Goal: Transaction & Acquisition: Subscribe to service/newsletter

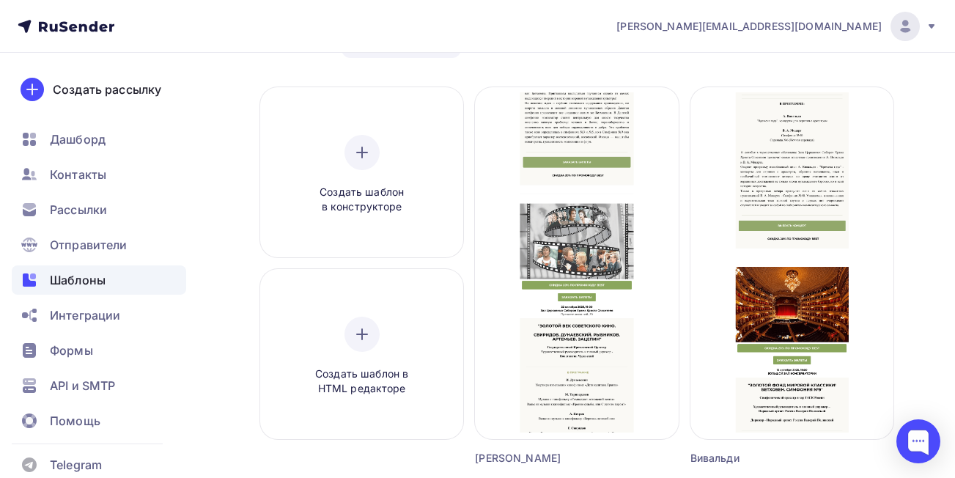
scroll to position [110, 0]
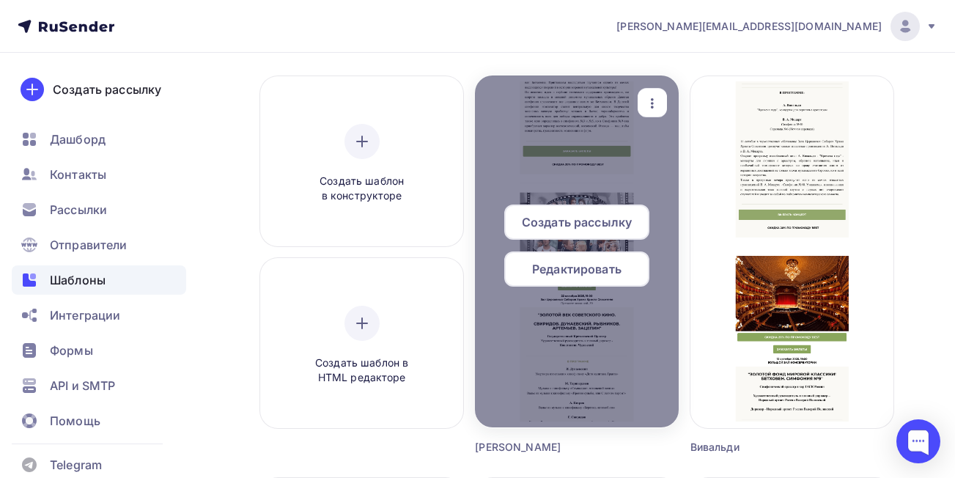
click at [592, 274] on span "Редактировать" at bounding box center [576, 269] width 89 height 18
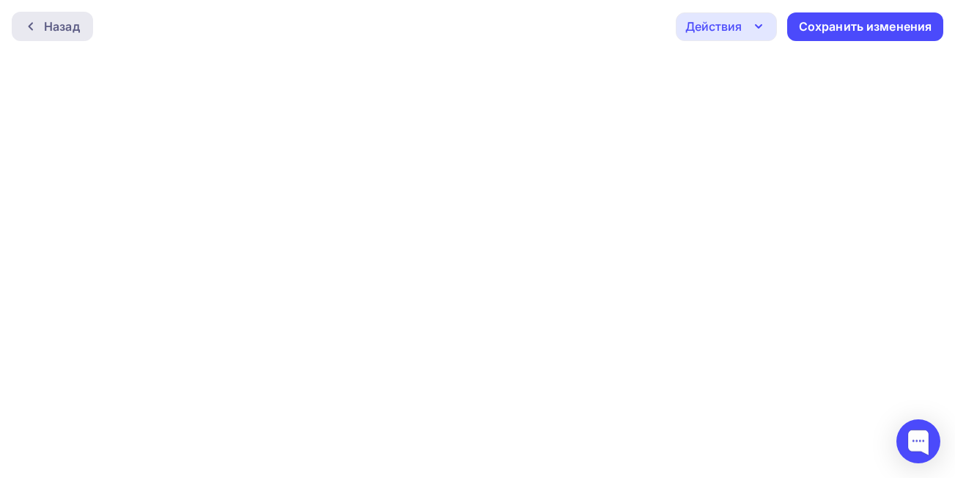
click at [38, 30] on div at bounding box center [34, 27] width 19 height 12
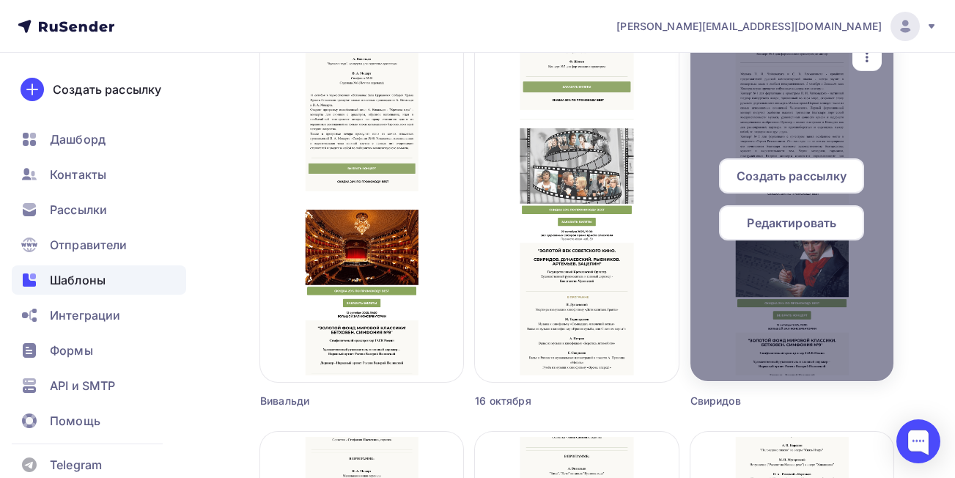
scroll to position [550, 0]
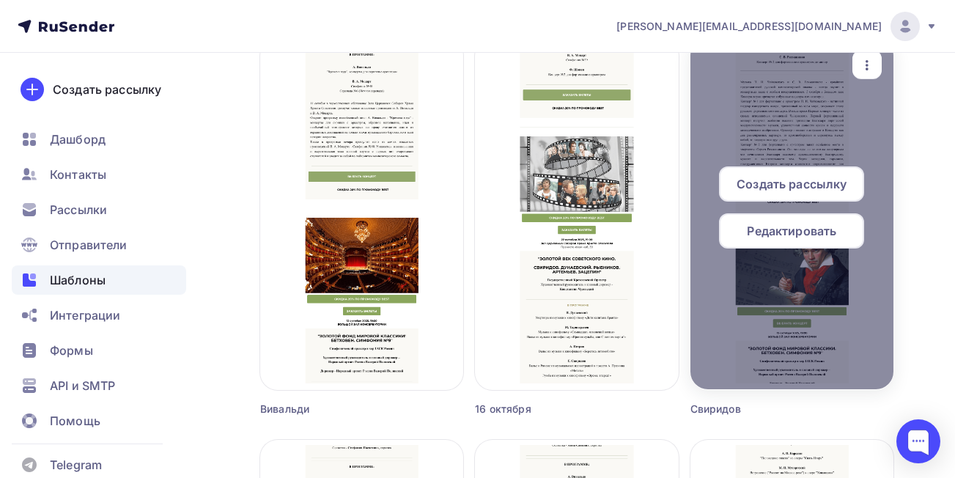
click at [801, 233] on span "Редактировать" at bounding box center [791, 231] width 89 height 18
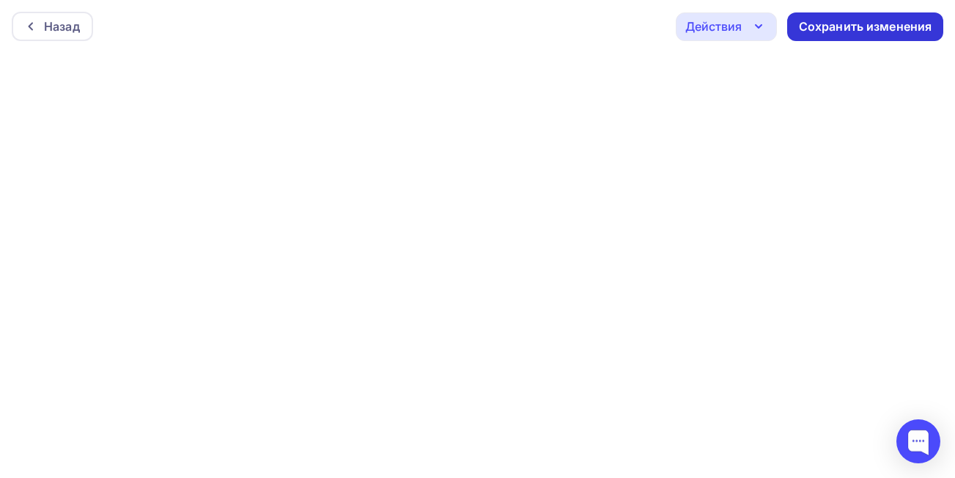
click at [812, 24] on div "Сохранить изменения" at bounding box center [865, 26] width 133 height 17
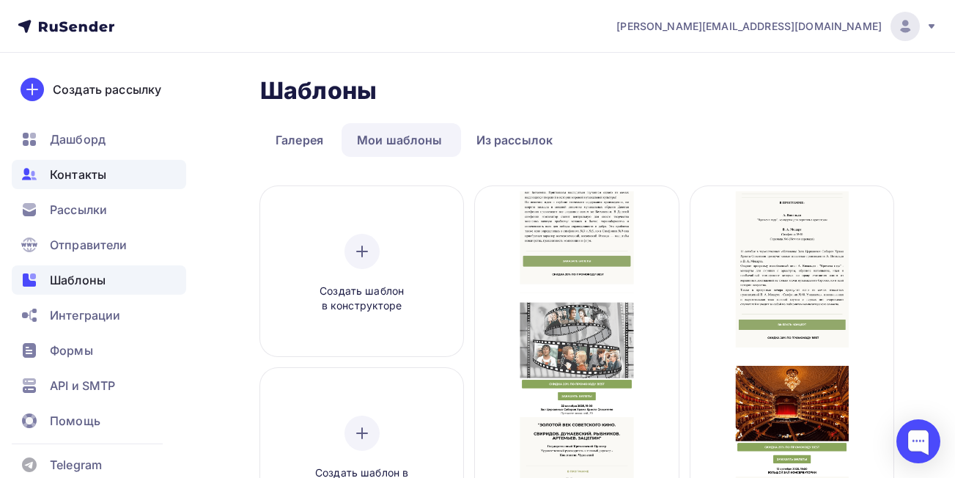
click at [78, 175] on span "Контакты" at bounding box center [78, 175] width 56 height 18
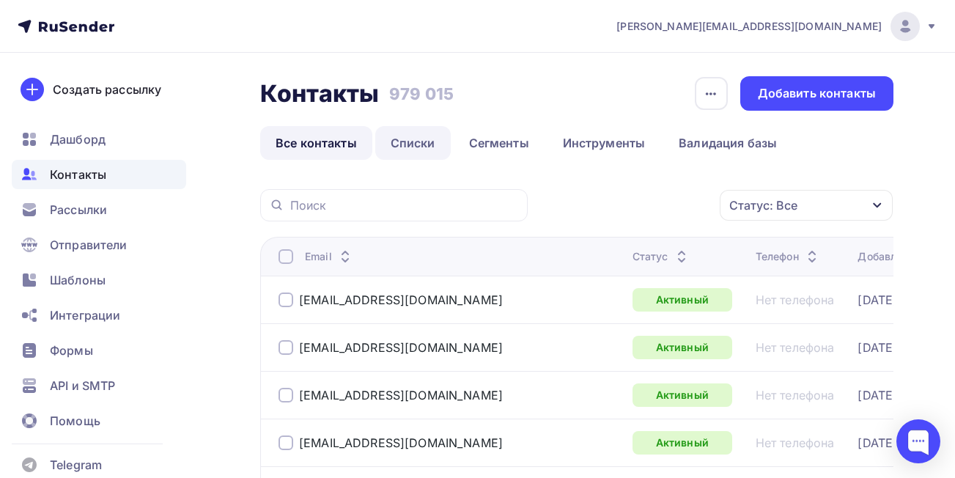
click at [402, 142] on link "Списки" at bounding box center [413, 143] width 76 height 34
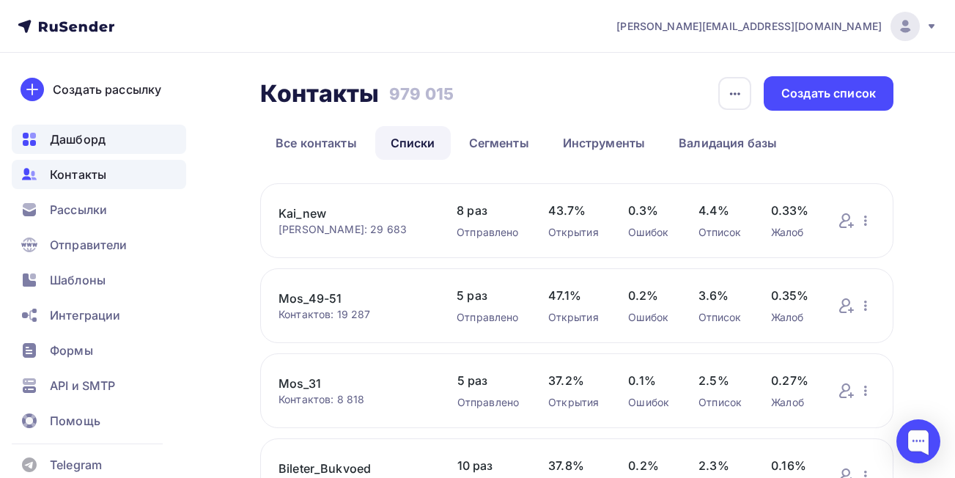
click at [79, 138] on span "Дашборд" at bounding box center [78, 139] width 56 height 18
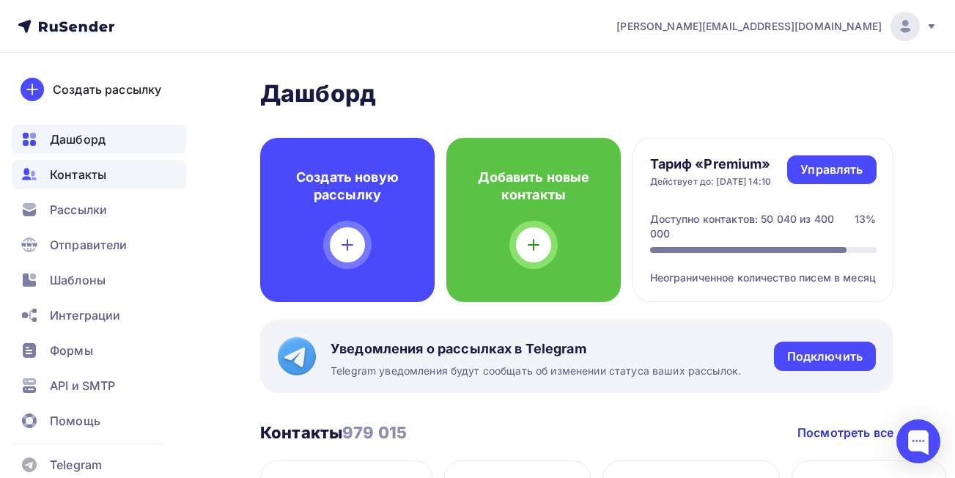
click at [77, 176] on span "Контакты" at bounding box center [78, 175] width 56 height 18
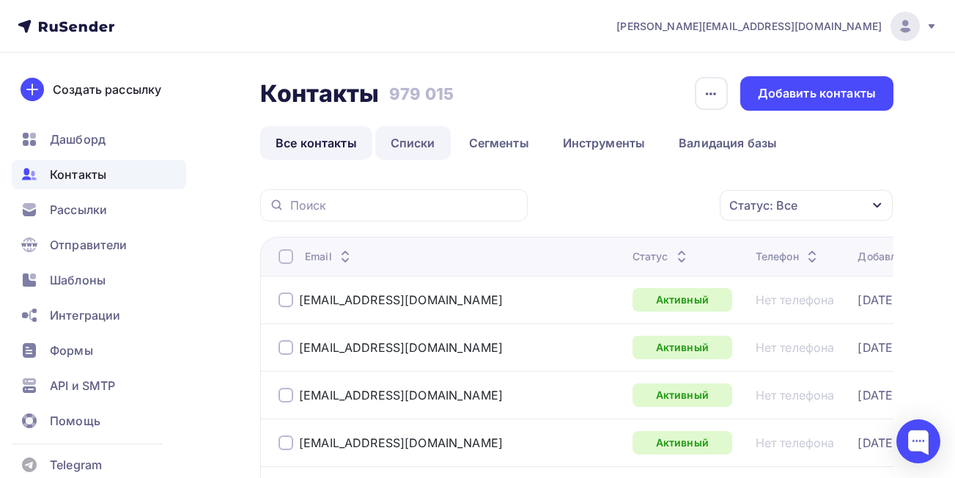
click at [402, 144] on link "Списки" at bounding box center [413, 143] width 76 height 34
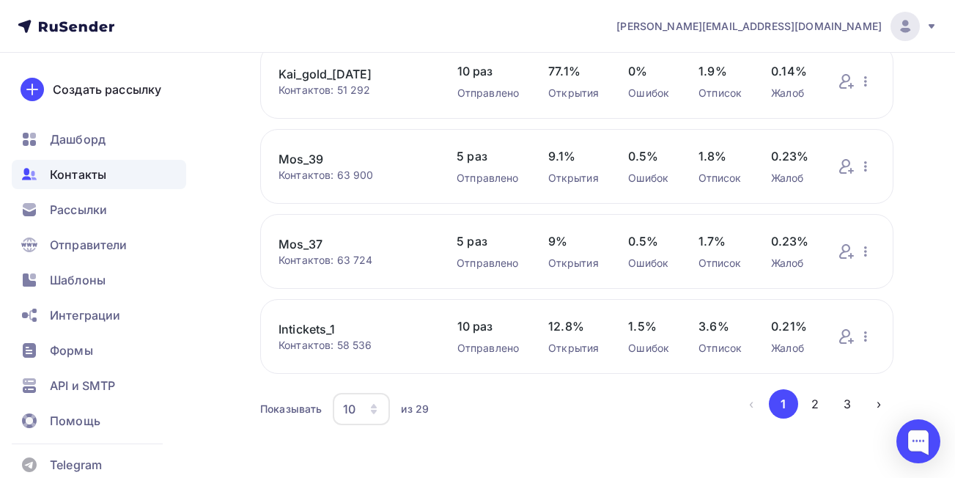
scroll to position [659, 0]
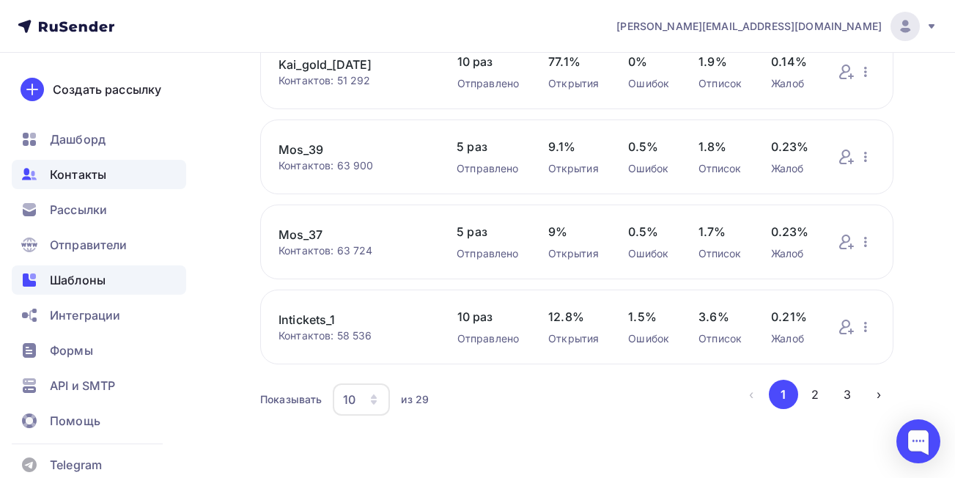
click at [94, 279] on span "Шаблоны" at bounding box center [78, 280] width 56 height 18
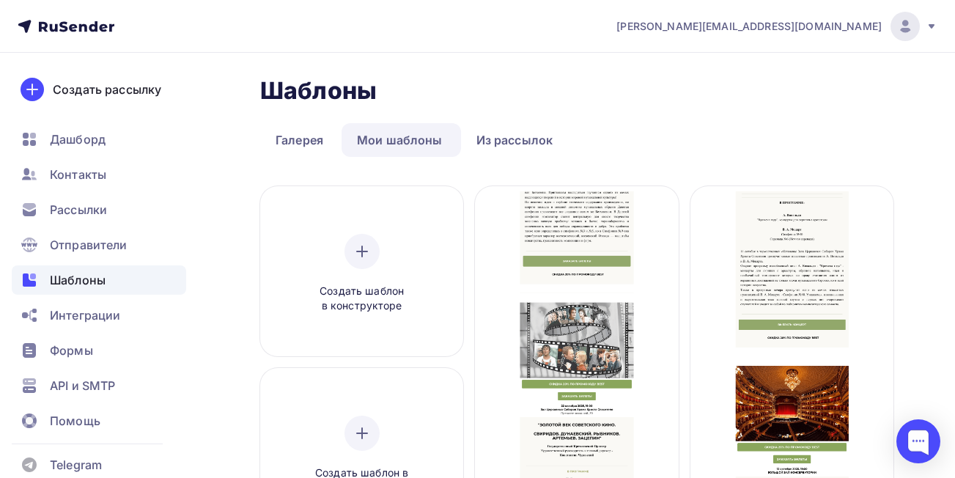
drag, startPoint x: 584, startPoint y: 275, endPoint x: 965, endPoint y: 205, distance: 387.5
click at [955, 205] on html "[PERSON_NAME][EMAIL_ADDRESS][DOMAIN_NAME] Аккаунт Тарифы Выйти Создать рассылку…" at bounding box center [477, 239] width 955 height 478
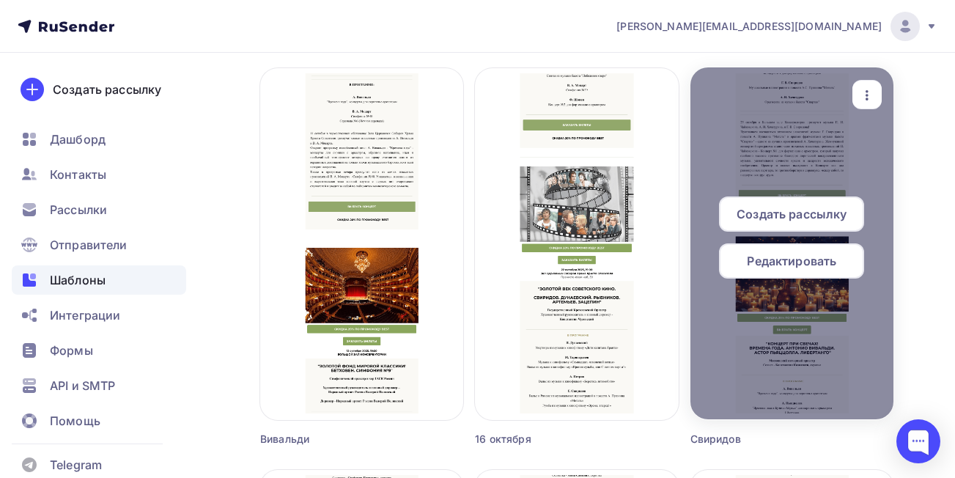
scroll to position [516, 0]
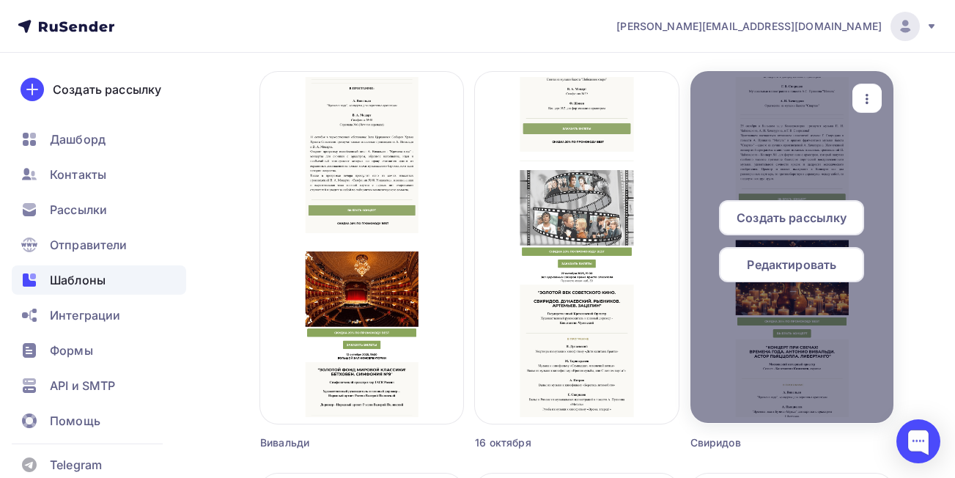
click at [787, 221] on span "Создать рассылку" at bounding box center [792, 218] width 110 height 18
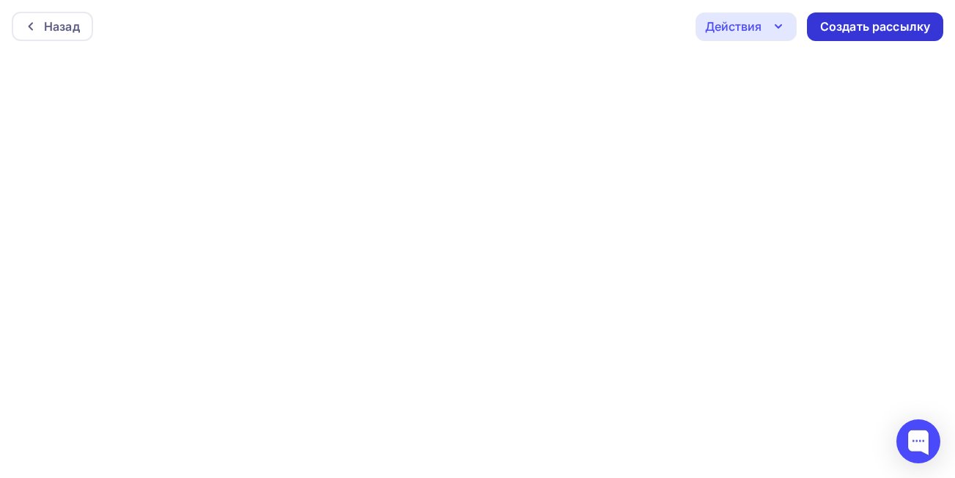
click at [864, 31] on div "Создать рассылку" at bounding box center [875, 26] width 110 height 17
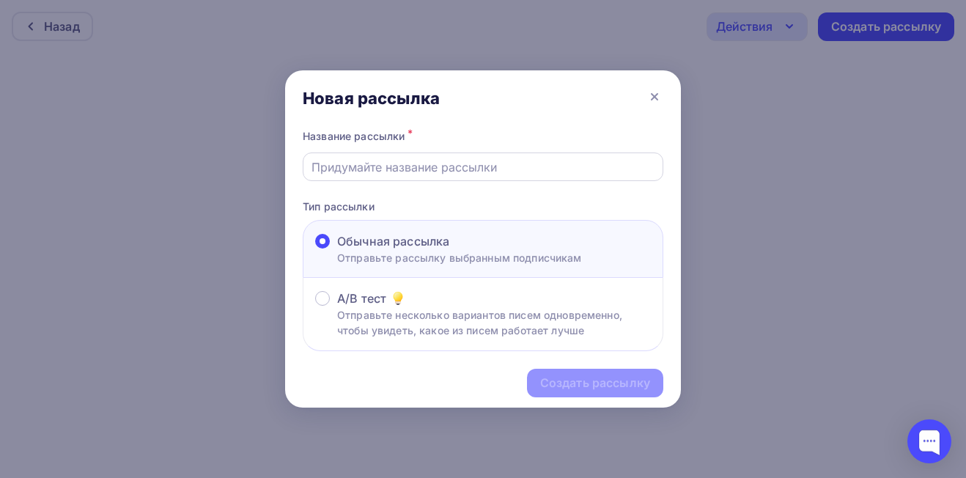
click at [390, 170] on input "text" at bounding box center [484, 167] width 344 height 18
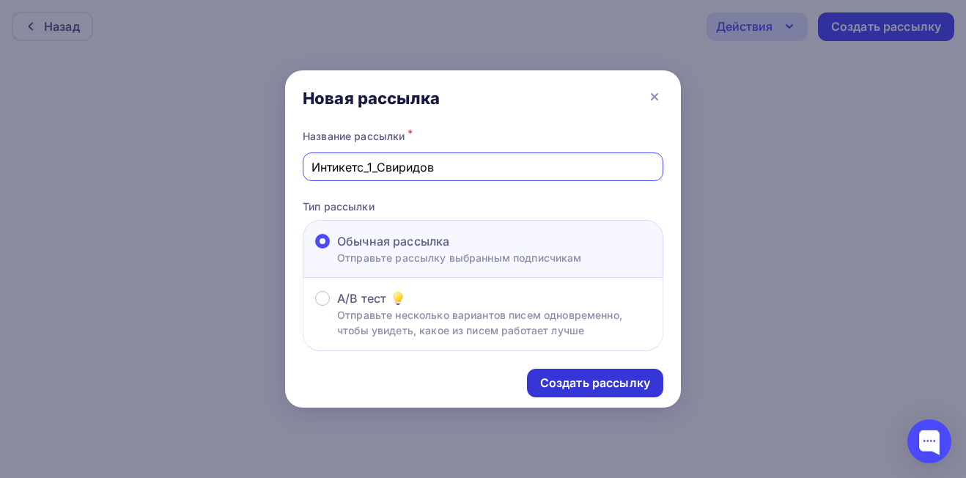
type input "Интикетс_1_Свиридов"
click at [580, 382] on div "Создать рассылку" at bounding box center [595, 383] width 110 height 17
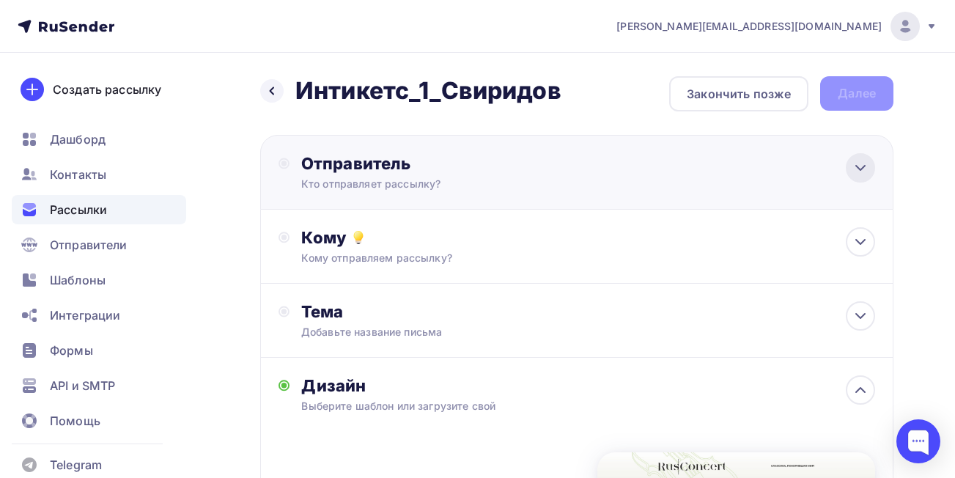
click at [853, 172] on icon at bounding box center [861, 168] width 18 height 18
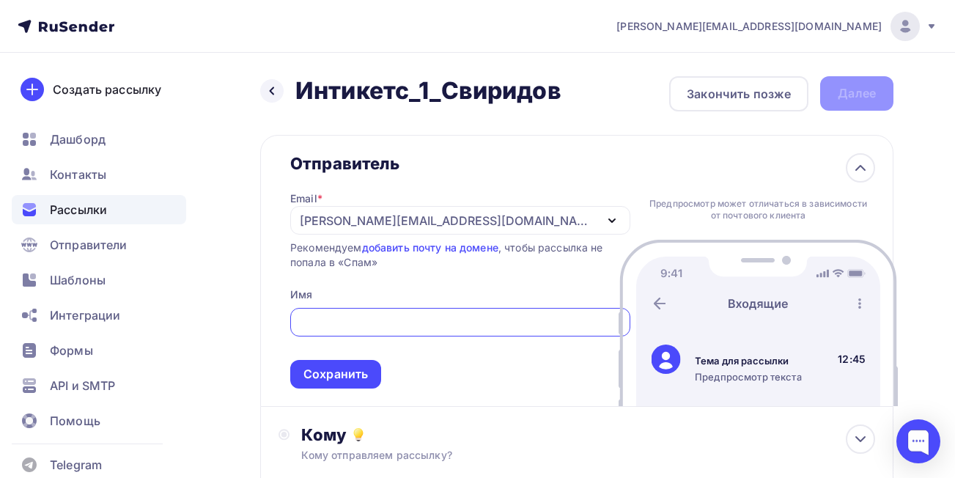
click at [333, 224] on div "[PERSON_NAME][EMAIL_ADDRESS][DOMAIN_NAME]" at bounding box center [447, 221] width 295 height 18
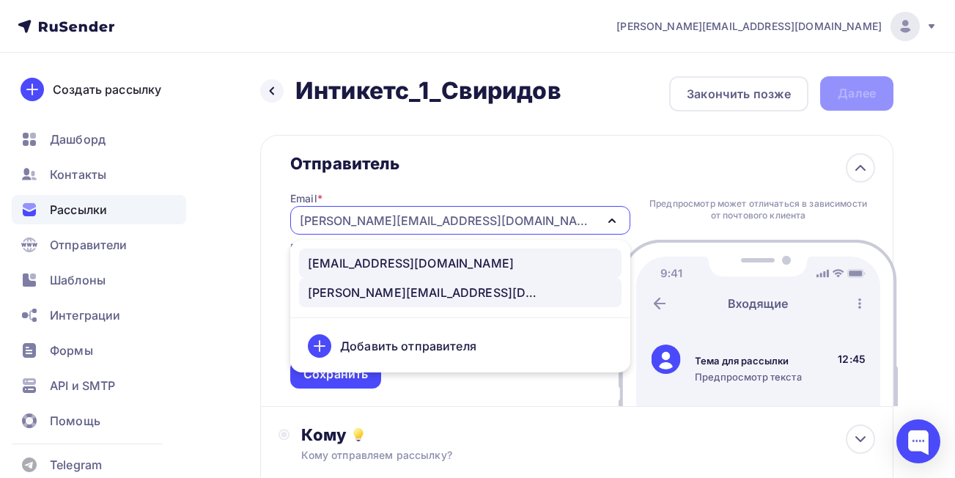
click at [351, 261] on div "[EMAIL_ADDRESS][DOMAIN_NAME]" at bounding box center [411, 263] width 206 height 18
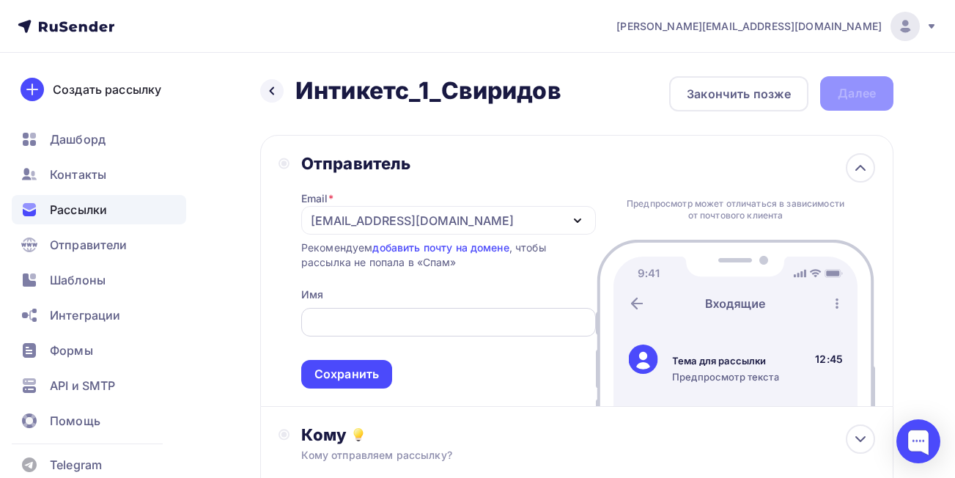
click at [367, 328] on input "text" at bounding box center [448, 323] width 278 height 18
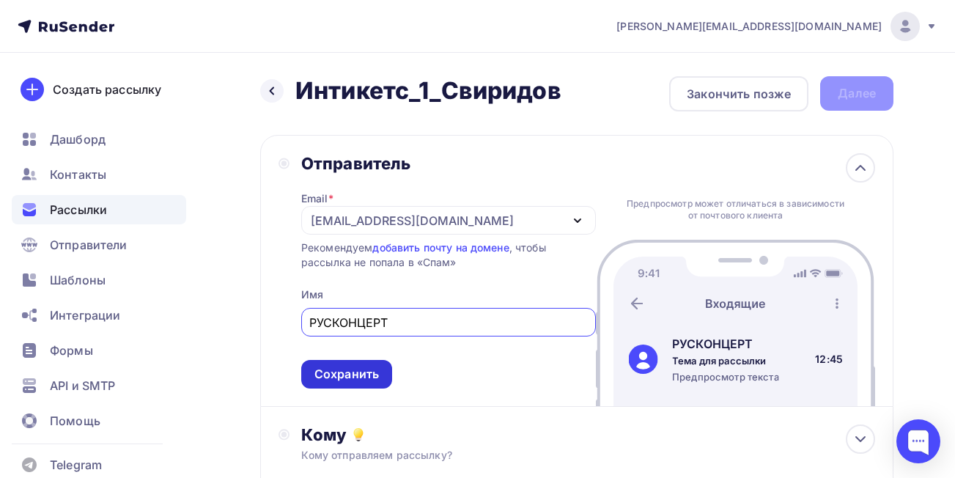
type input "РУСКОНЦЕРТ"
click at [365, 372] on div "Сохранить" at bounding box center [347, 374] width 65 height 17
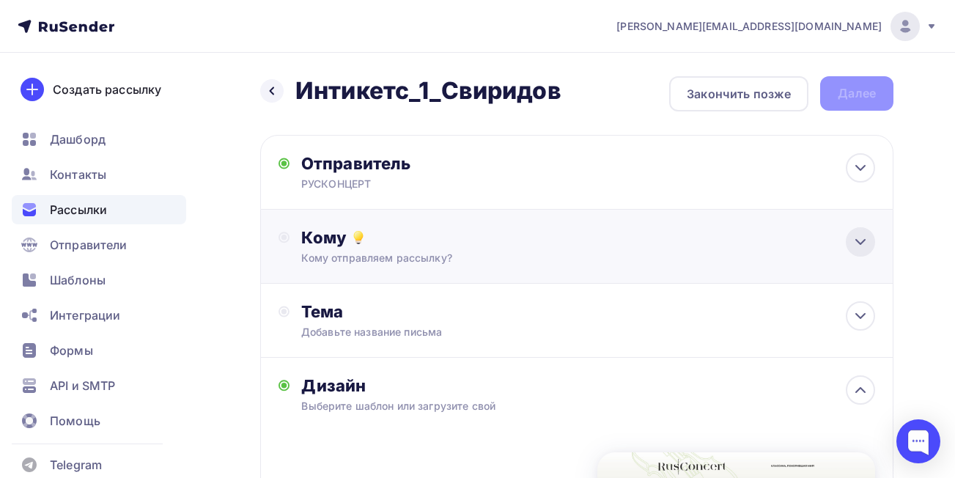
click at [857, 245] on icon at bounding box center [861, 242] width 18 height 18
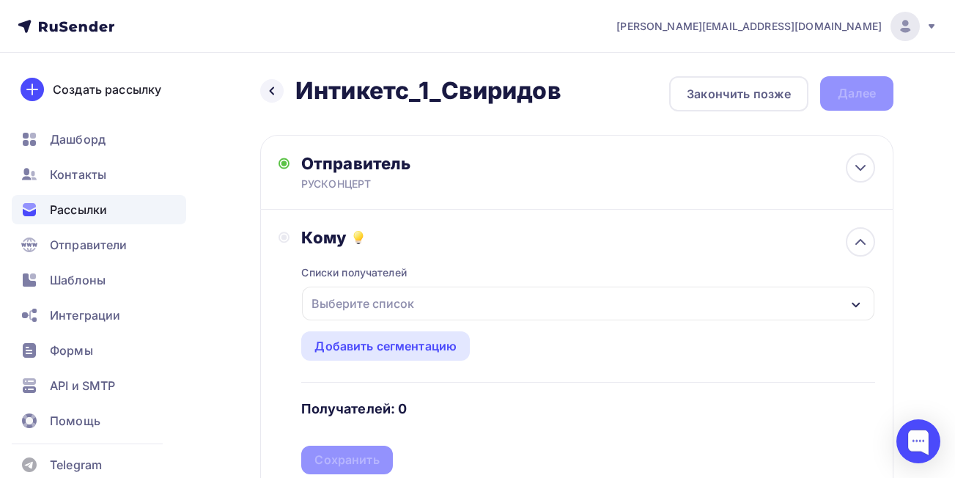
click at [618, 300] on div "Выберите список" at bounding box center [588, 304] width 573 height 34
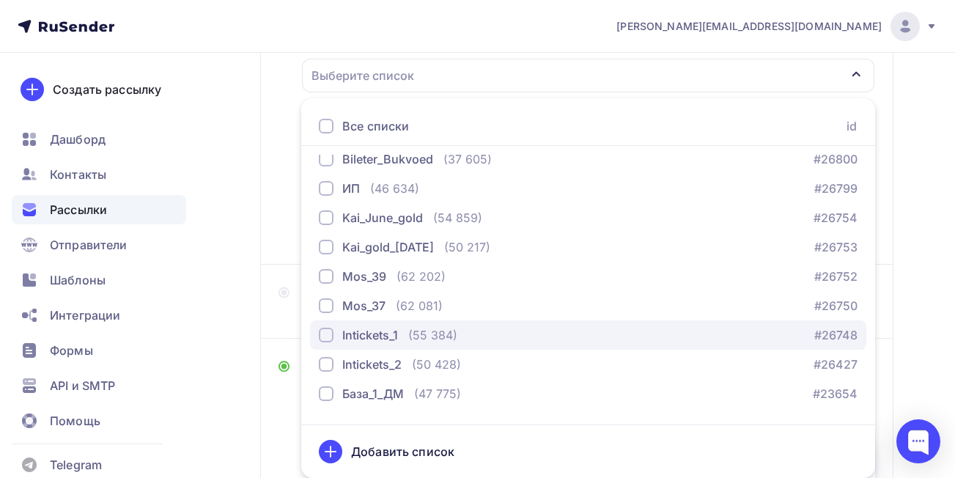
scroll to position [103, 0]
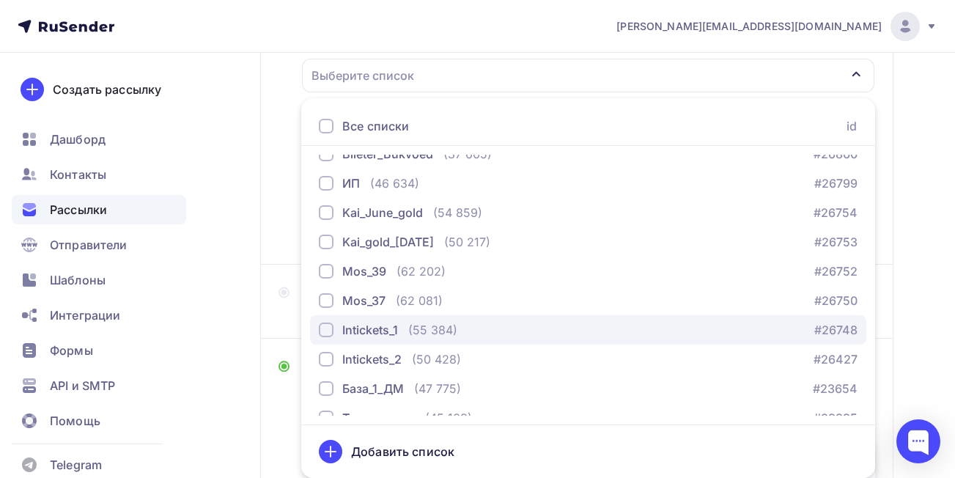
click at [324, 329] on div "button" at bounding box center [326, 330] width 15 height 15
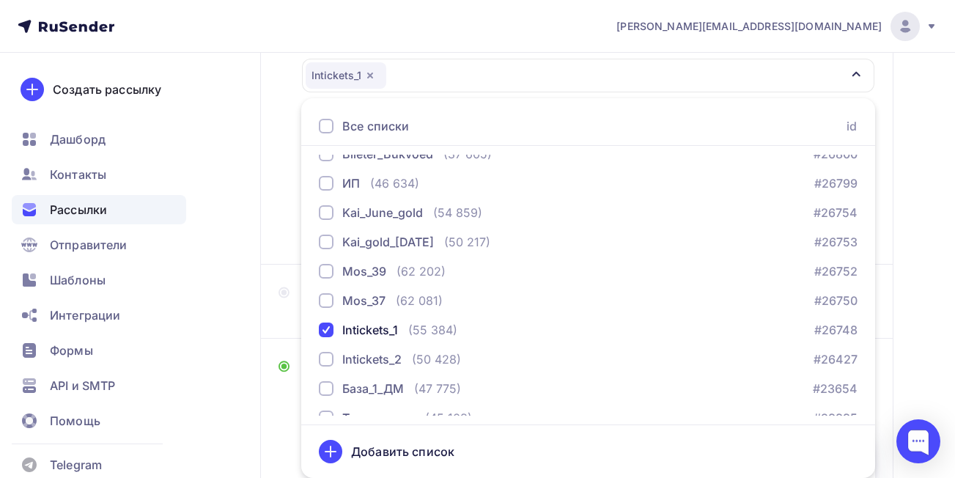
click at [929, 283] on div "Назад Интикетс_1_Свиридов Интикетс_1_Свиридов Закончить позже Далее Отправитель…" at bounding box center [477, 328] width 955 height 1007
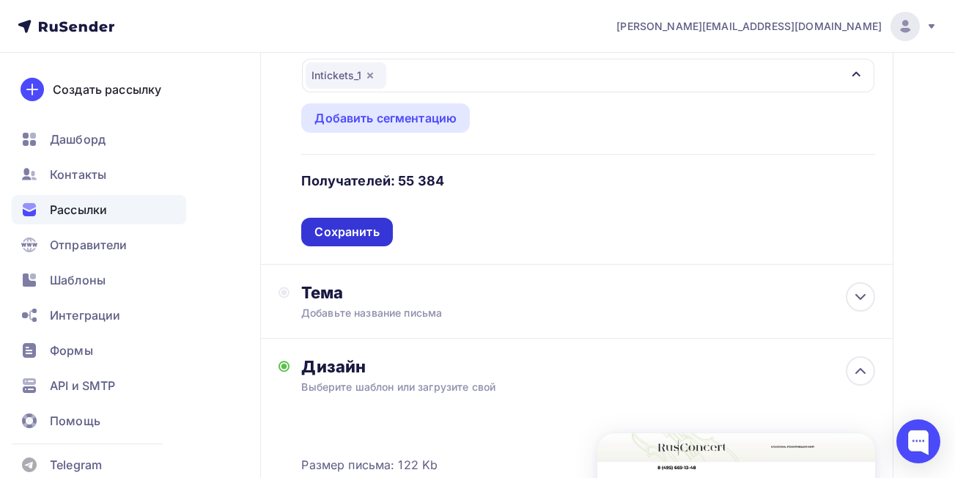
click at [377, 227] on div "Сохранить" at bounding box center [347, 232] width 65 height 17
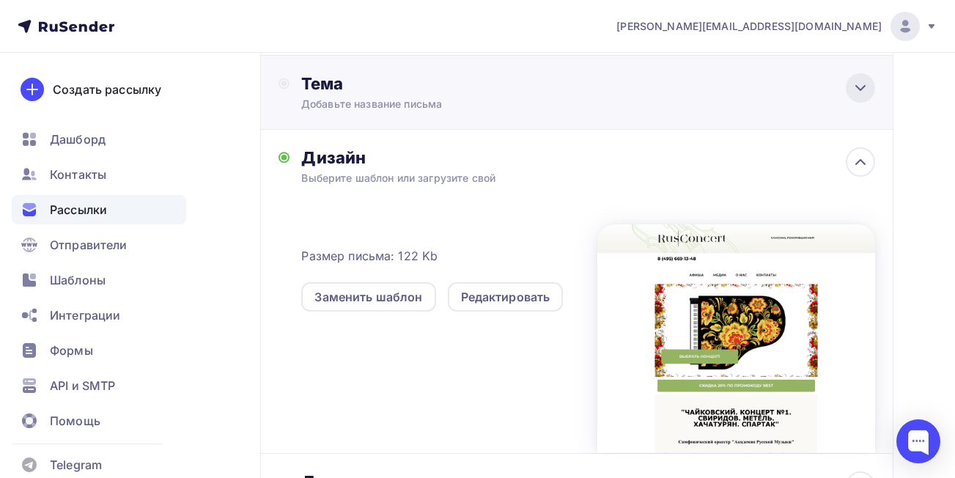
click at [854, 89] on icon at bounding box center [861, 88] width 18 height 18
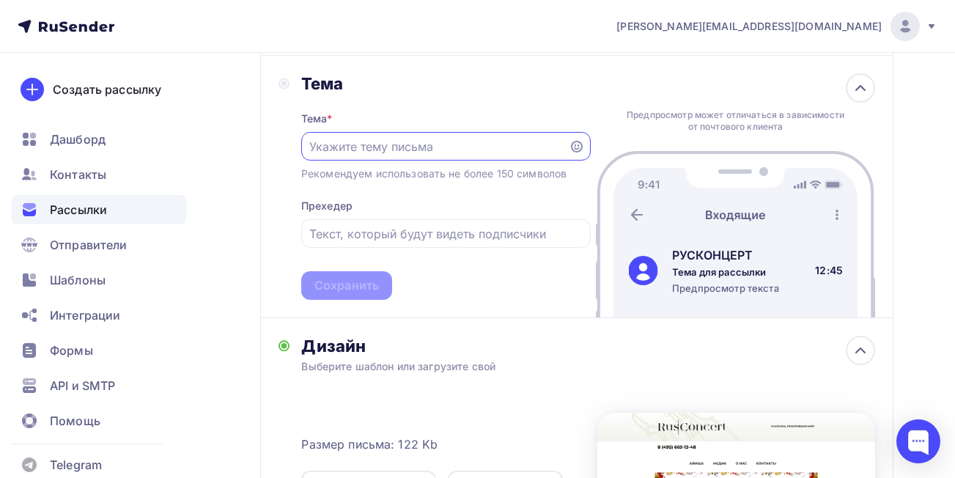
scroll to position [0, 0]
click at [498, 145] on input "text" at bounding box center [434, 147] width 251 height 18
type input "[PERSON_NAME]. Концерт N1. [GEOGRAPHIC_DATA]. Метель. Хачатурян. Спартак!"
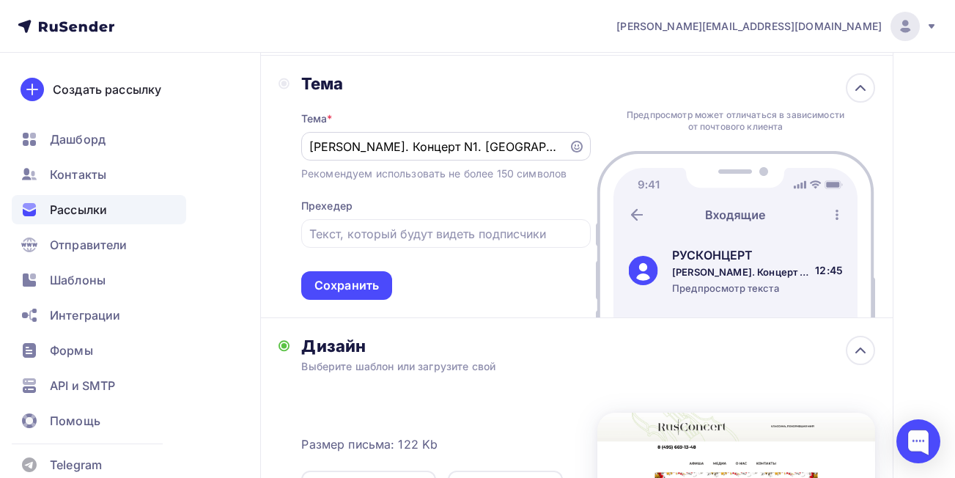
drag, startPoint x: 561, startPoint y: 145, endPoint x: 427, endPoint y: 154, distance: 134.5
click at [427, 154] on div "[PERSON_NAME]. Концерт N1. [GEOGRAPHIC_DATA]. Метель. Хачатурян. Спартак!" at bounding box center [446, 146] width 290 height 29
drag, startPoint x: 310, startPoint y: 147, endPoint x: 600, endPoint y: 131, distance: 290.0
click at [600, 131] on div "[PERSON_NAME] * [PERSON_NAME]. Концерт N1. [GEOGRAPHIC_DATA]. Метель. Хачатурян…" at bounding box center [576, 187] width 633 height 262
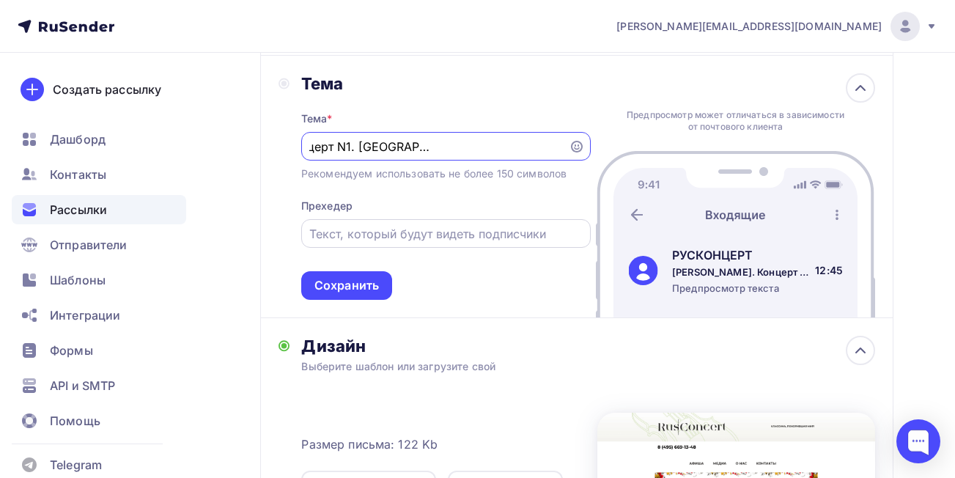
click at [455, 233] on input "text" at bounding box center [445, 234] width 273 height 18
paste input "[PERSON_NAME]. Концерт N1. [GEOGRAPHIC_DATA]. Метель. Хачатурян. Спартак!"
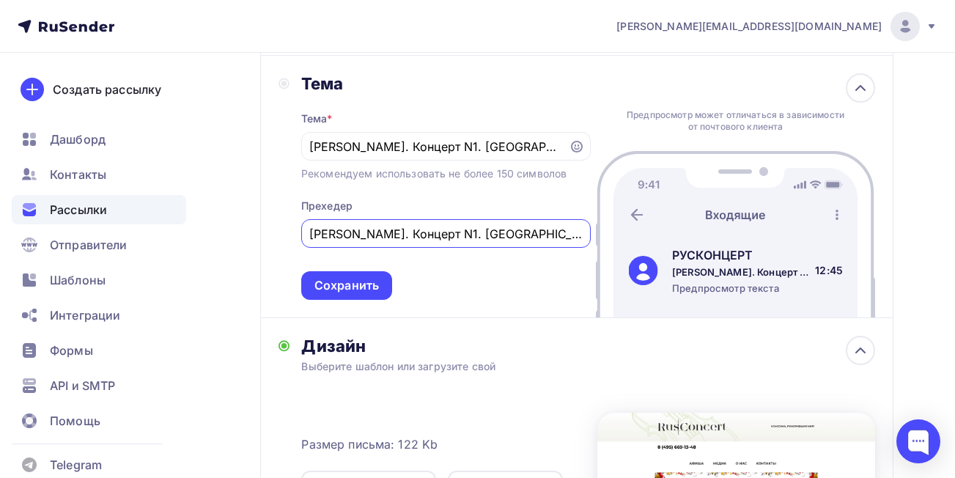
scroll to position [0, 105]
type input "[PERSON_NAME]. Концерт N1. [GEOGRAPHIC_DATA]. Метель. Хачатурян. Спартак!"
click at [338, 287] on div "Сохранить" at bounding box center [347, 285] width 65 height 17
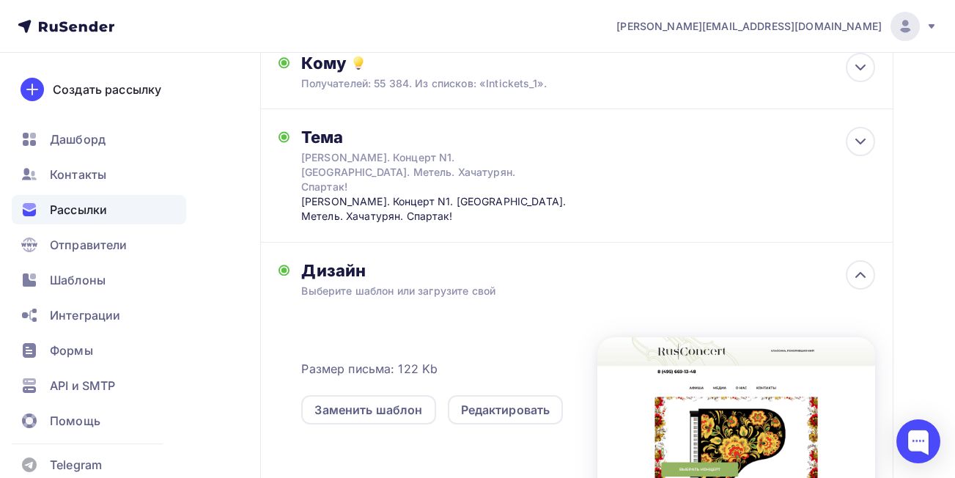
scroll to position [0, 0]
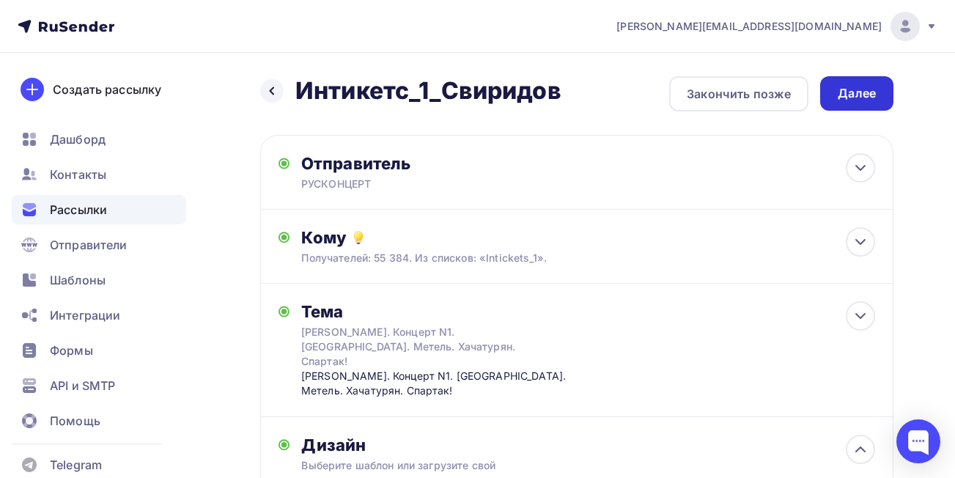
click at [865, 91] on div "Далее" at bounding box center [857, 93] width 38 height 17
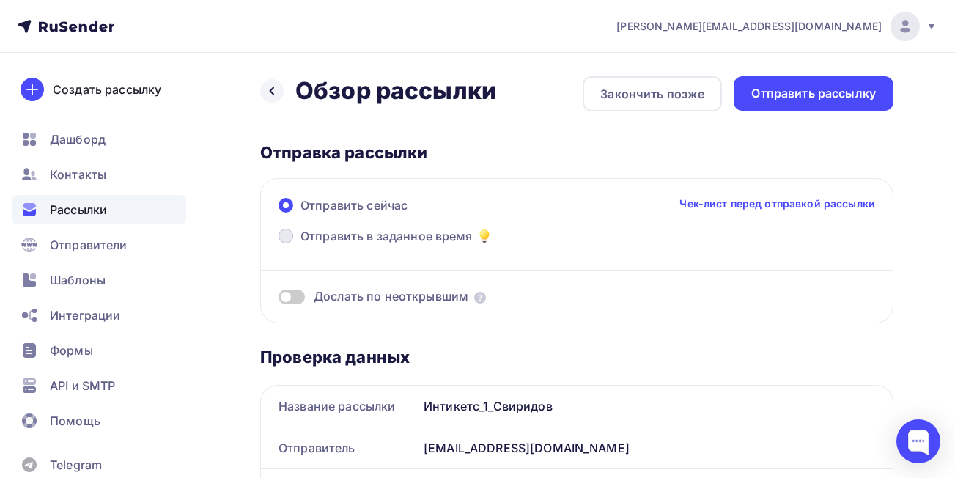
click at [284, 235] on span at bounding box center [286, 236] width 15 height 15
click at [301, 245] on input "Отправить в заданное время" at bounding box center [301, 245] width 0 height 0
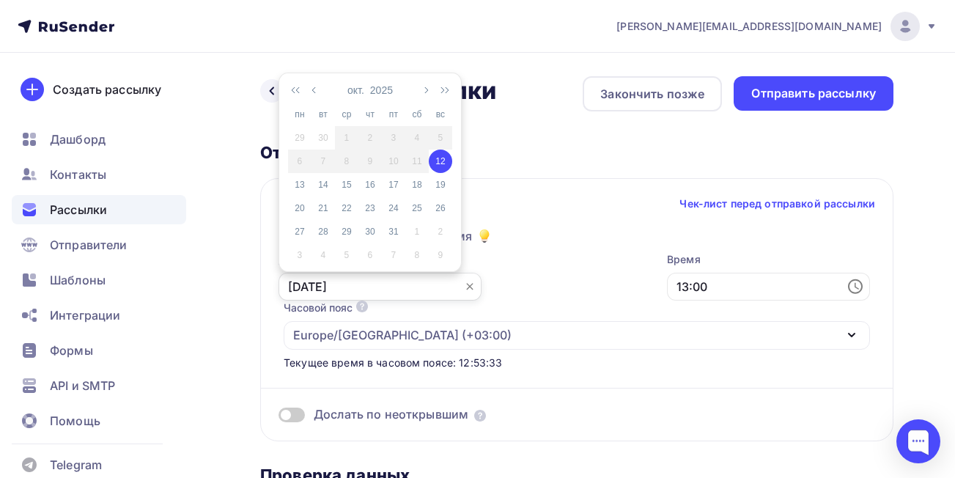
click at [321, 287] on input "[DATE]" at bounding box center [380, 287] width 203 height 28
click at [302, 185] on div "13" at bounding box center [299, 184] width 23 height 13
type input "[DATE]"
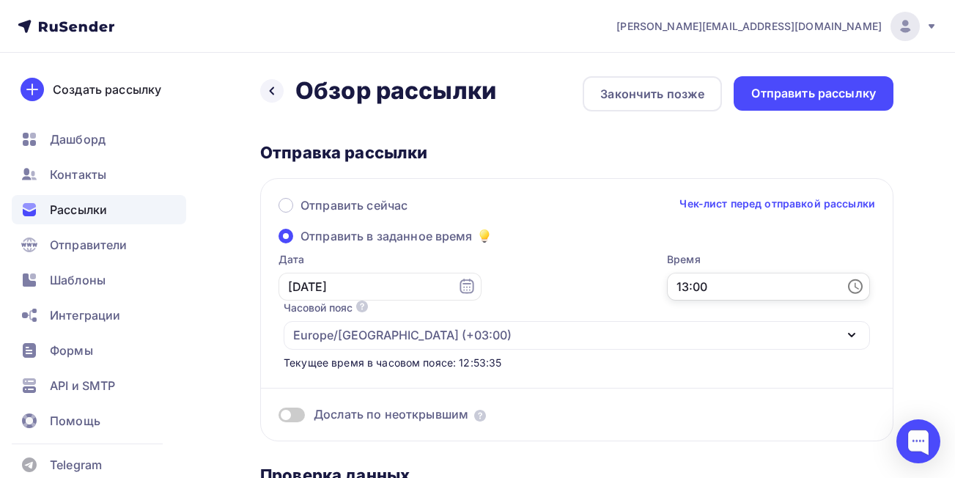
click at [746, 284] on input "13:00" at bounding box center [768, 287] width 203 height 28
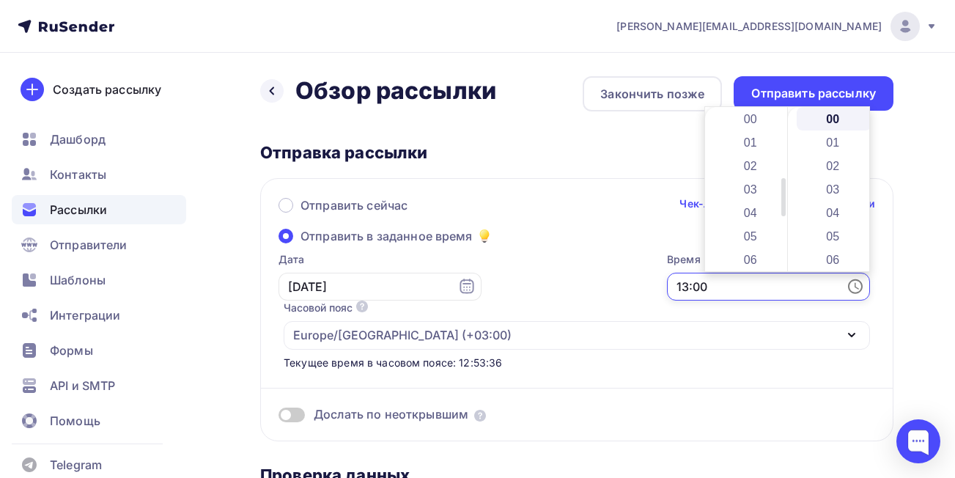
scroll to position [305, 0]
drag, startPoint x: 784, startPoint y: 202, endPoint x: 785, endPoint y: 166, distance: 36.7
click at [785, 166] on div at bounding box center [784, 159] width 4 height 37
click at [771, 167] on li "08" at bounding box center [752, 164] width 76 height 23
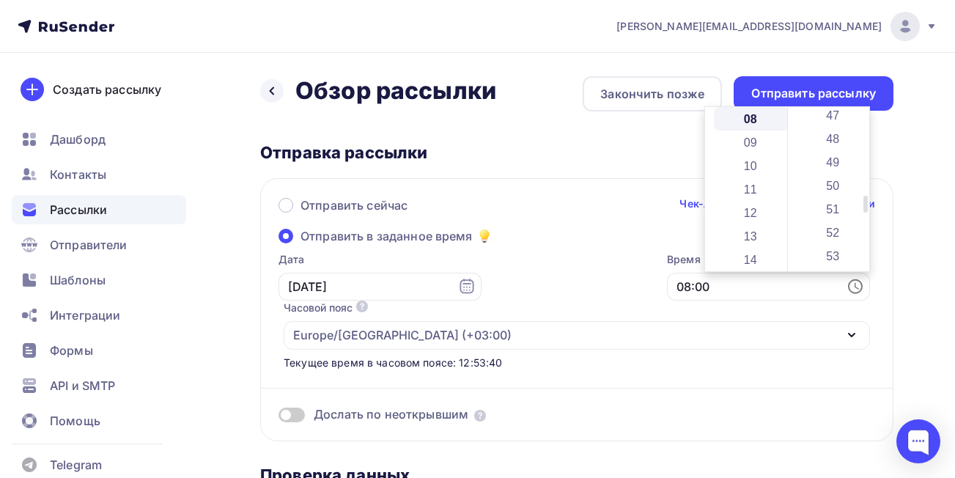
scroll to position [1119, 0]
drag, startPoint x: 867, startPoint y: 115, endPoint x: 847, endPoint y: 208, distance: 95.2
click at [860, 231] on div "00 01 02 03 04 05 06 07 08 09 10 11 12 13 14 15 16 17 18 19 20 21 22 23 24 25 2…" at bounding box center [828, 189] width 83 height 164
click at [835, 202] on li "50" at bounding box center [835, 199] width 76 height 23
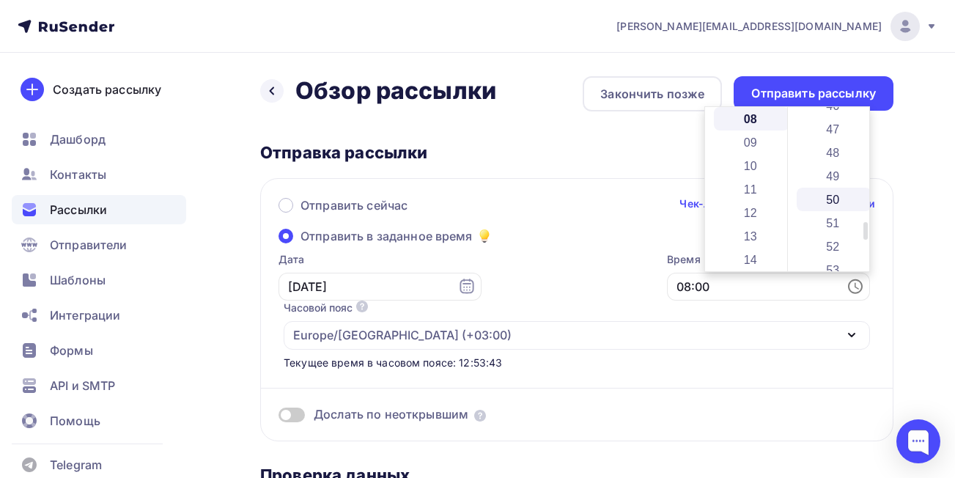
type input "08:50"
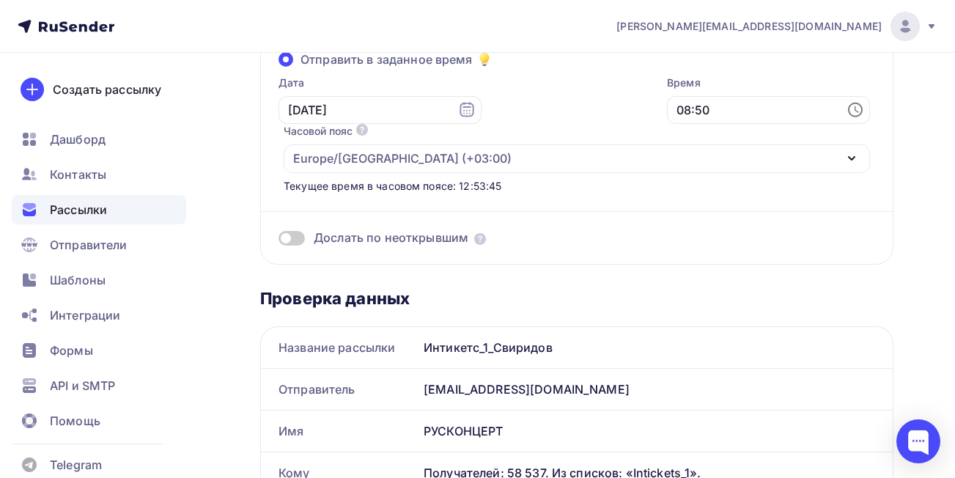
scroll to position [0, 0]
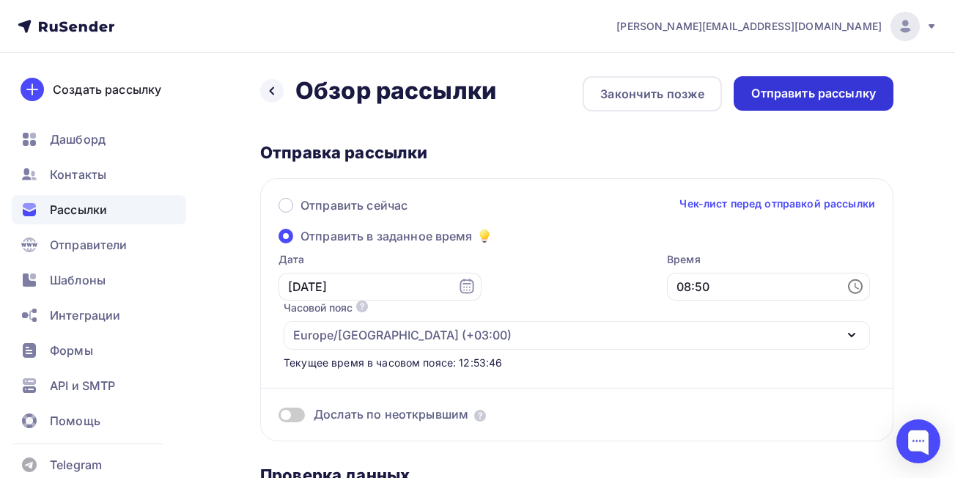
click at [792, 84] on div "Отправить рассылку" at bounding box center [814, 93] width 160 height 34
